Goal: Task Accomplishment & Management: Manage account settings

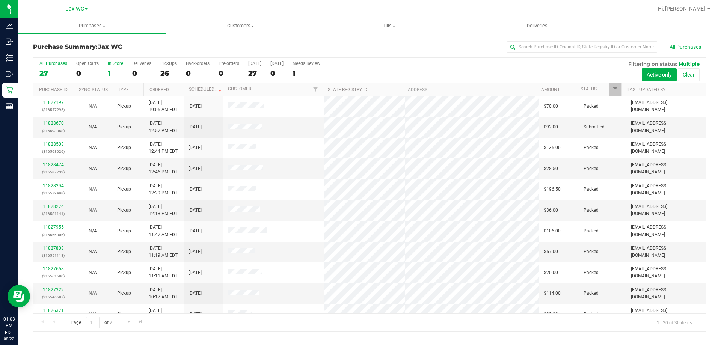
click at [114, 71] on div "1" at bounding box center [115, 73] width 15 height 9
click at [0, 0] on input "In Store 1" at bounding box center [0, 0] width 0 height 0
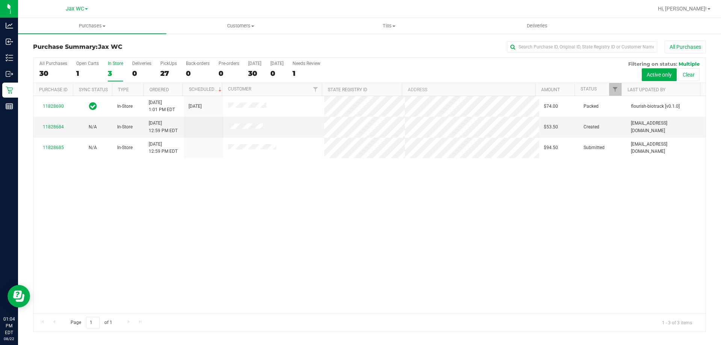
click at [223, 183] on div "11828690 In-Store [DATE] 1:01 PM EDT 8/22/2025 $74.00 Packed flourish-biotrack …" at bounding box center [369, 204] width 672 height 217
click at [87, 68] on label "Open Carts 1" at bounding box center [87, 71] width 23 height 21
click at [0, 0] on input "Open Carts 1" at bounding box center [0, 0] width 0 height 0
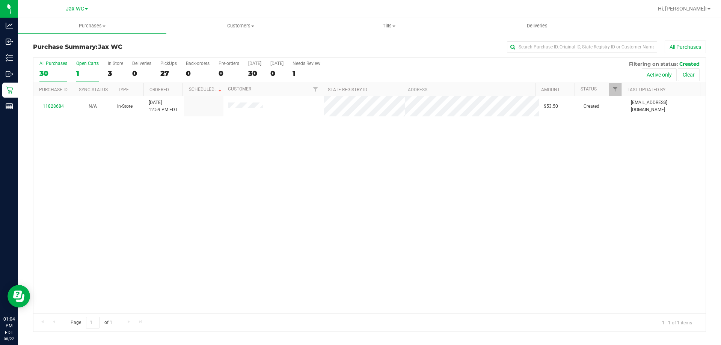
click at [47, 71] on div "30" at bounding box center [53, 73] width 28 height 9
click at [0, 0] on input "All Purchases 30" at bounding box center [0, 0] width 0 height 0
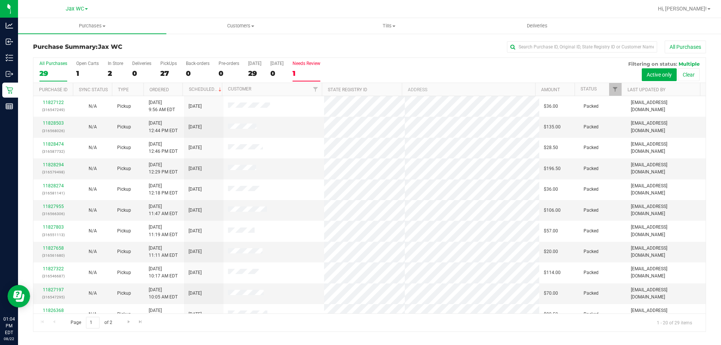
click at [301, 71] on div "1" at bounding box center [306, 73] width 28 height 9
click at [0, 0] on input "Needs Review 1" at bounding box center [0, 0] width 0 height 0
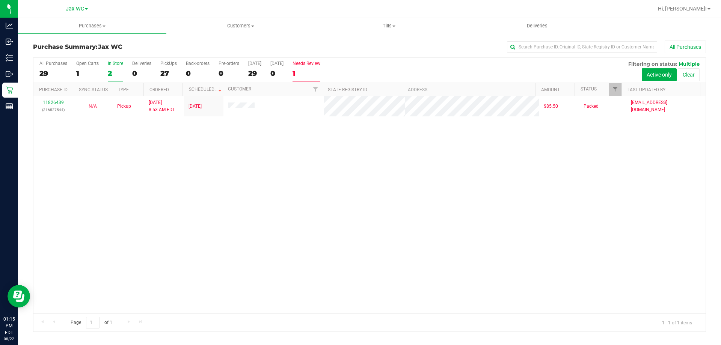
click at [113, 72] on div "2" at bounding box center [115, 73] width 15 height 9
click at [0, 0] on input "In Store 2" at bounding box center [0, 0] width 0 height 0
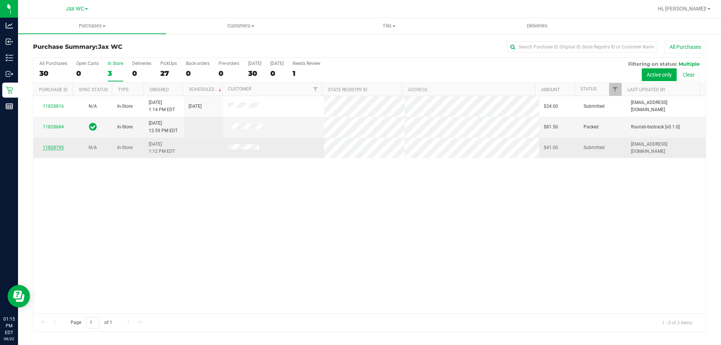
click at [57, 148] on link "11828795" at bounding box center [53, 147] width 21 height 5
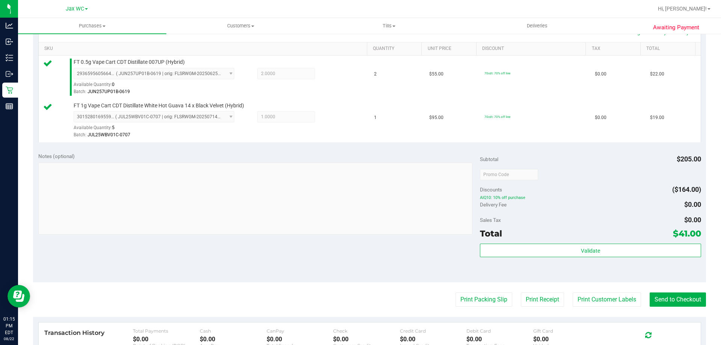
scroll to position [188, 0]
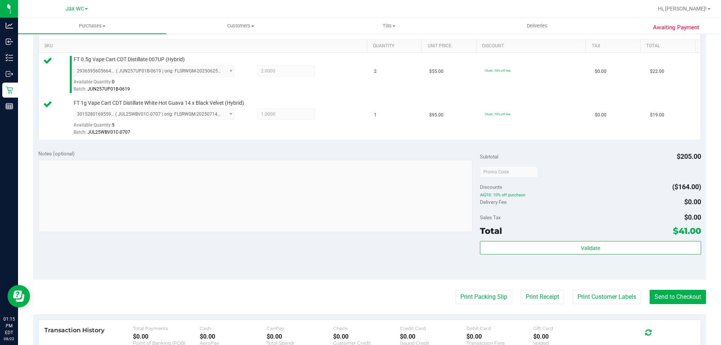
click at [606, 256] on div "Validate" at bounding box center [590, 258] width 221 height 34
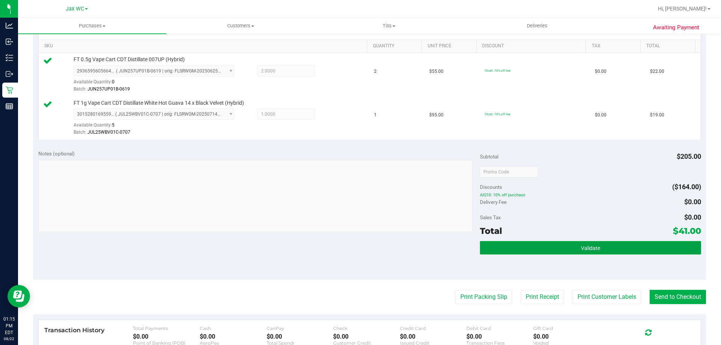
click at [604, 253] on button "Validate" at bounding box center [590, 248] width 221 height 14
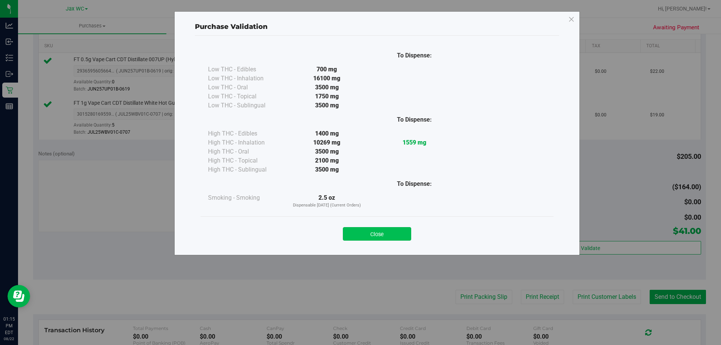
click at [394, 232] on button "Close" at bounding box center [377, 234] width 68 height 14
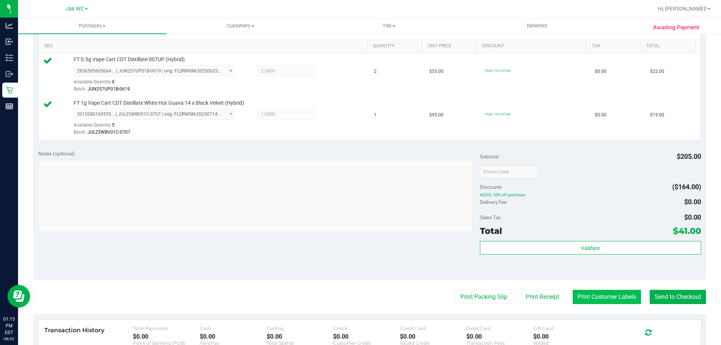
click at [630, 302] on button "Print Customer Labels" at bounding box center [606, 297] width 68 height 14
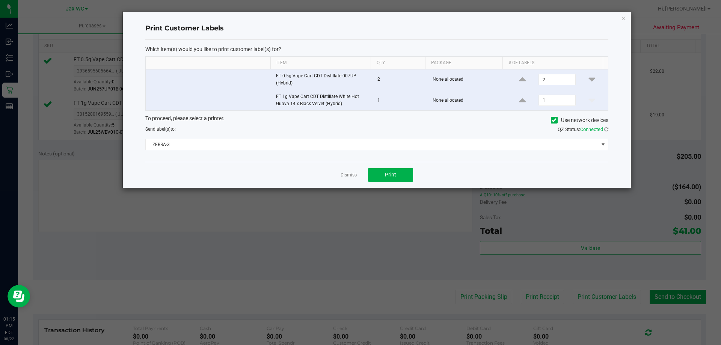
click at [383, 161] on div "Which item(s) would you like to print customer label(s) for? Item Qty Package #…" at bounding box center [376, 101] width 463 height 122
click at [381, 148] on span "ZEBRA-3" at bounding box center [372, 144] width 453 height 11
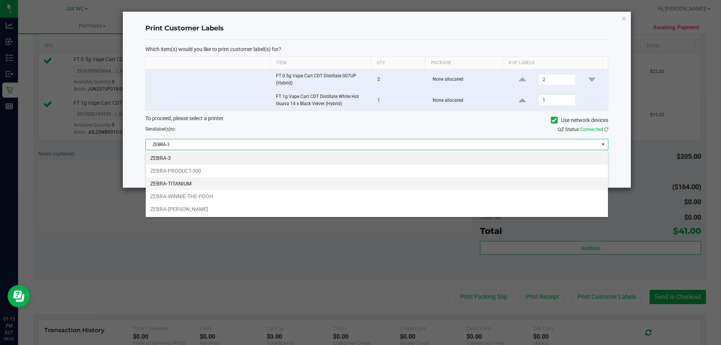
scroll to position [11, 462]
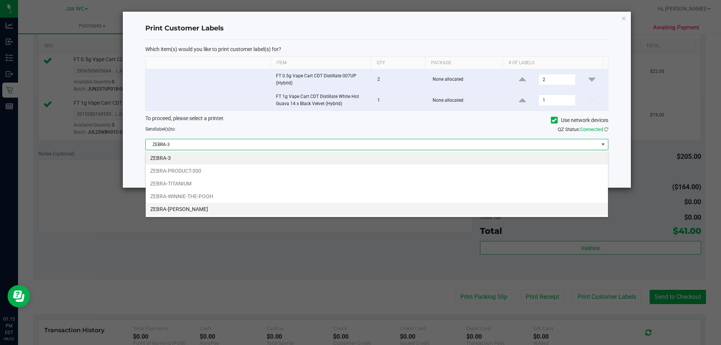
click at [212, 206] on li "ZEBRA-[PERSON_NAME]" at bounding box center [377, 209] width 462 height 13
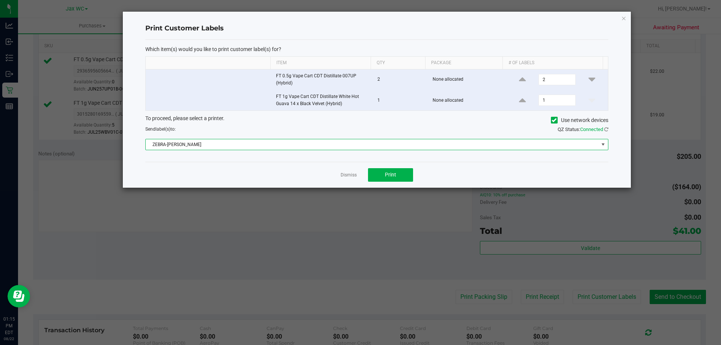
click at [229, 143] on span "ZEBRA-[PERSON_NAME]" at bounding box center [372, 144] width 453 height 11
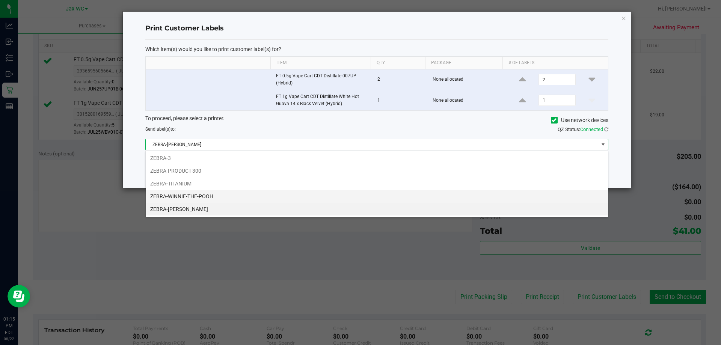
click at [226, 198] on li "ZEBRA-WINNIE-THE-POOH" at bounding box center [377, 196] width 462 height 13
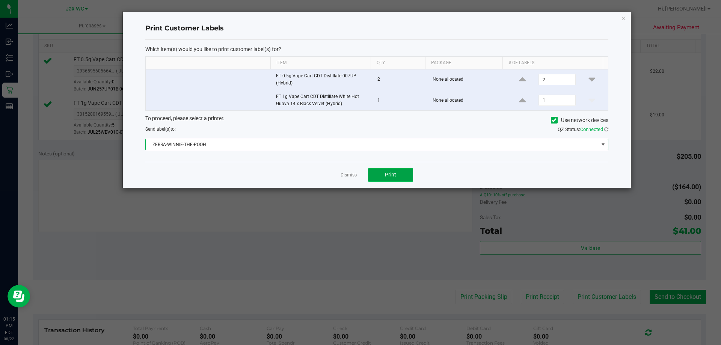
click at [400, 175] on button "Print" at bounding box center [390, 175] width 45 height 14
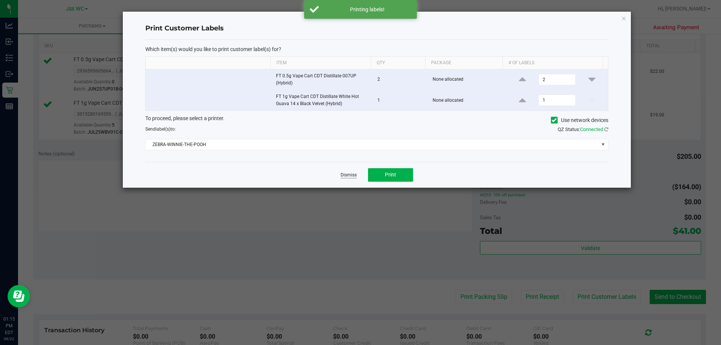
click at [354, 175] on link "Dismiss" at bounding box center [348, 175] width 16 height 6
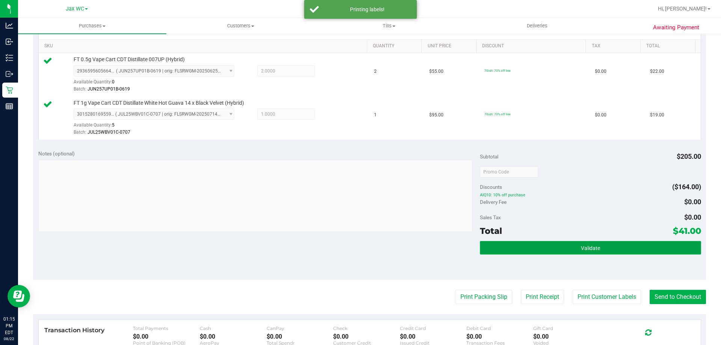
click at [642, 251] on button "Validate" at bounding box center [590, 248] width 221 height 14
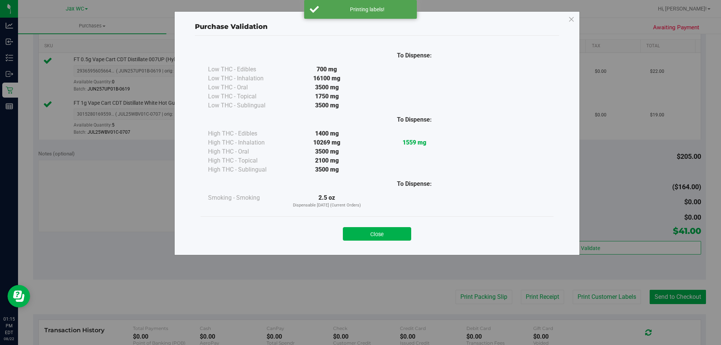
drag, startPoint x: 661, startPoint y: 295, endPoint x: 666, endPoint y: 304, distance: 10.2
click at [665, 303] on div "Purchase Validation To Dispense: Low THC - Edibles 700 mg" at bounding box center [363, 172] width 726 height 345
click at [395, 234] on button "Close" at bounding box center [377, 234] width 68 height 14
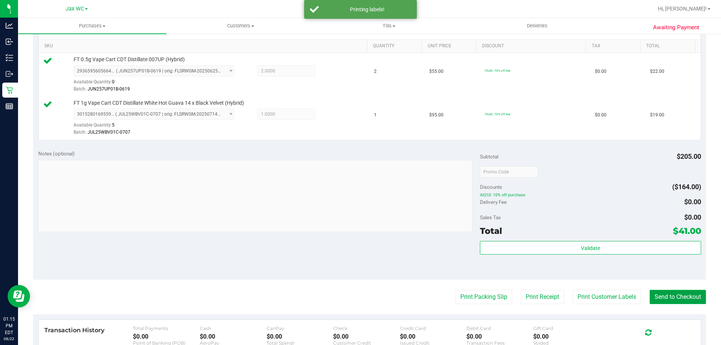
drag, startPoint x: 668, startPoint y: 299, endPoint x: 665, endPoint y: 296, distance: 4.8
click at [668, 299] on button "Send to Checkout" at bounding box center [677, 297] width 56 height 14
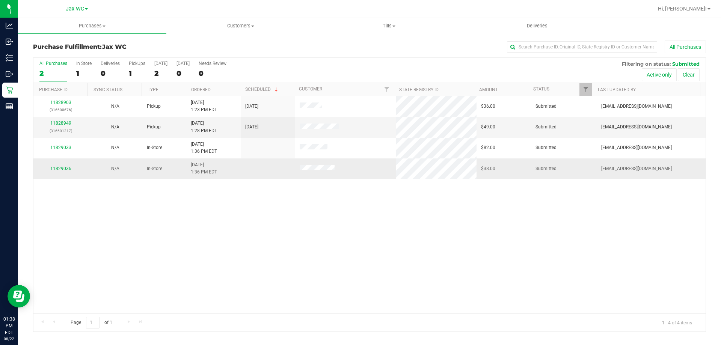
click at [59, 169] on link "11829036" at bounding box center [60, 168] width 21 height 5
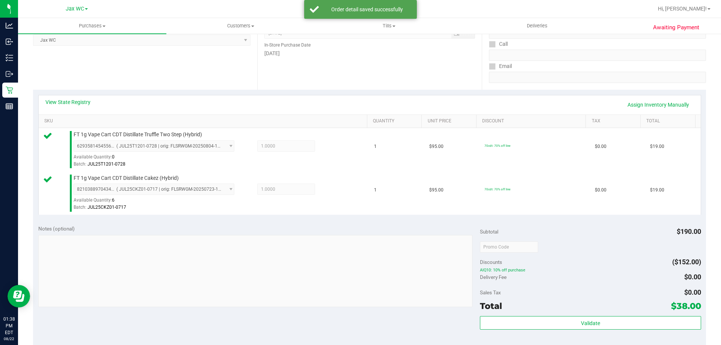
scroll to position [225, 0]
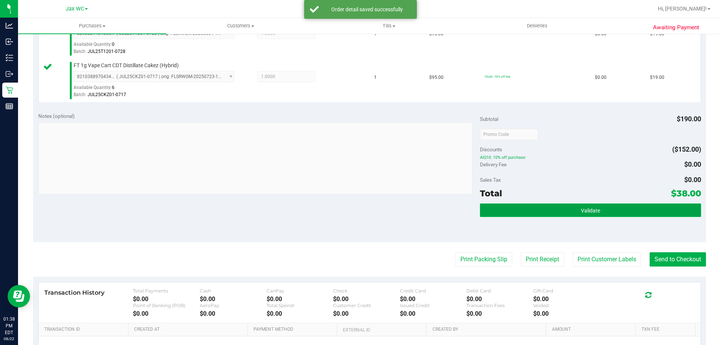
click at [608, 213] on button "Validate" at bounding box center [590, 210] width 221 height 14
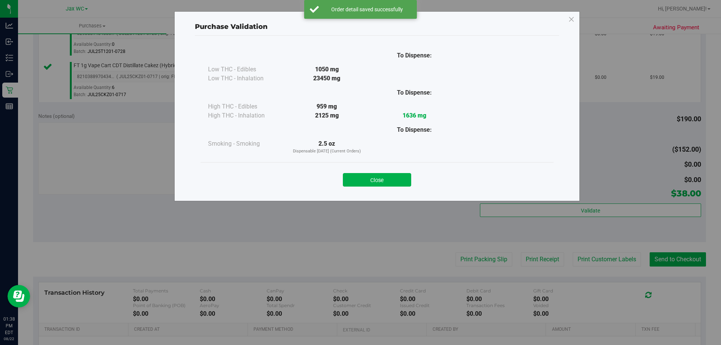
drag, startPoint x: 590, startPoint y: 254, endPoint x: 561, endPoint y: 253, distance: 29.7
click at [590, 255] on div "Purchase Validation To Dispense: Low THC - Edibles 1050 mg" at bounding box center [363, 172] width 726 height 345
click at [388, 181] on button "Close" at bounding box center [377, 180] width 68 height 14
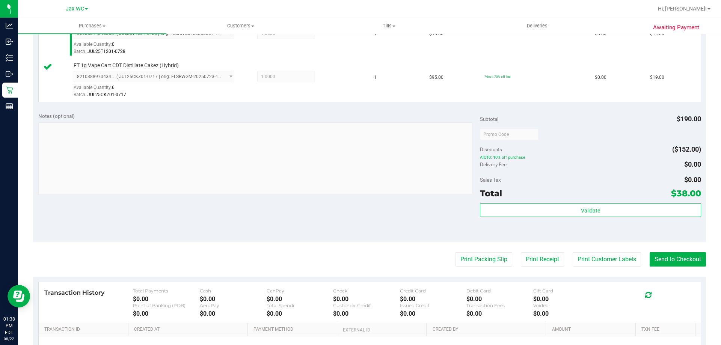
drag, startPoint x: 605, startPoint y: 251, endPoint x: 604, endPoint y: 247, distance: 3.8
click at [605, 248] on purchase-details "Back Edit Purchase Cancel Purchase View Profile # 11829036 BioTrack ID: - Submi…" at bounding box center [369, 116] width 673 height 602
click at [599, 258] on button "Print Customer Labels" at bounding box center [606, 259] width 68 height 14
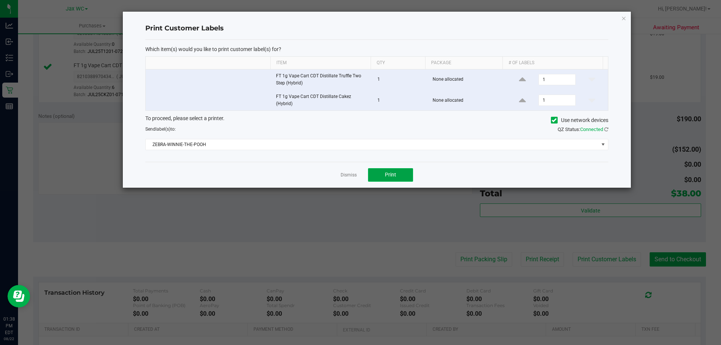
click at [390, 172] on span "Print" at bounding box center [390, 175] width 11 height 6
click at [354, 172] on link "Dismiss" at bounding box center [348, 175] width 16 height 6
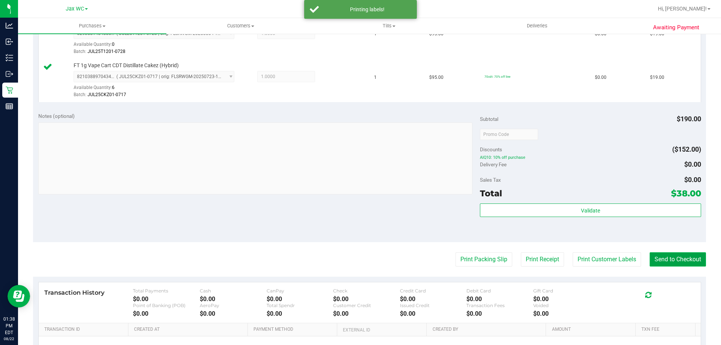
click at [671, 259] on button "Send to Checkout" at bounding box center [677, 259] width 56 height 14
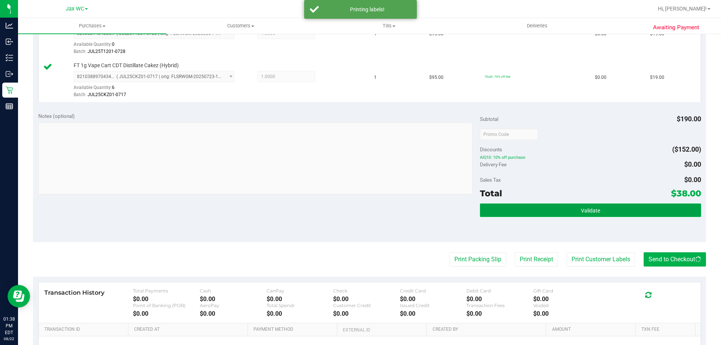
click at [646, 214] on button "Validate" at bounding box center [590, 210] width 221 height 14
